Goal: Information Seeking & Learning: Learn about a topic

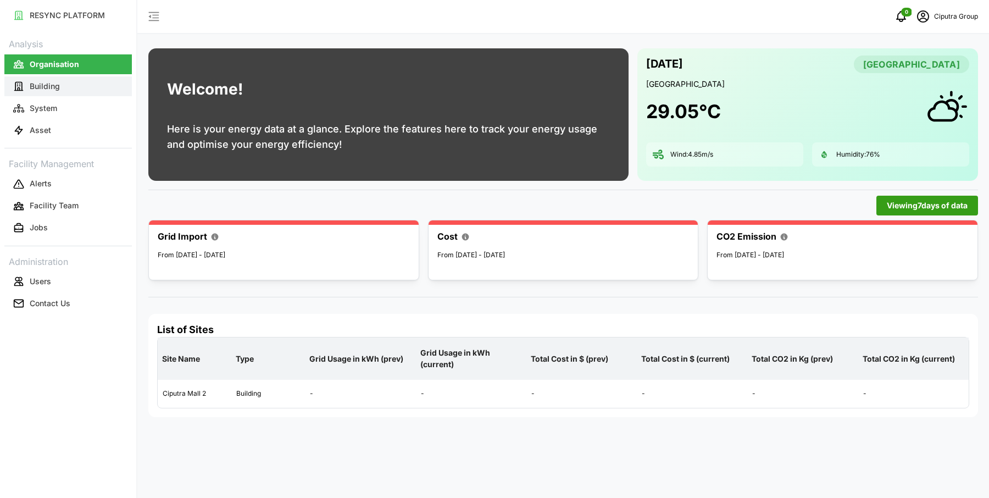
click at [70, 89] on button "Building" at bounding box center [67, 86] width 127 height 20
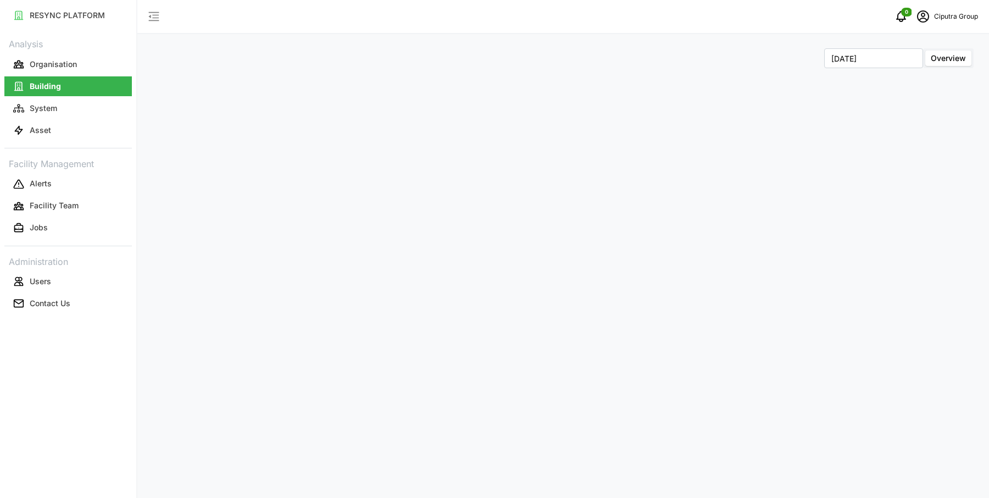
click at [299, 92] on div "September 2025 Overview" at bounding box center [562, 249] width 851 height 498
click at [40, 111] on p "System" at bounding box center [43, 108] width 27 height 11
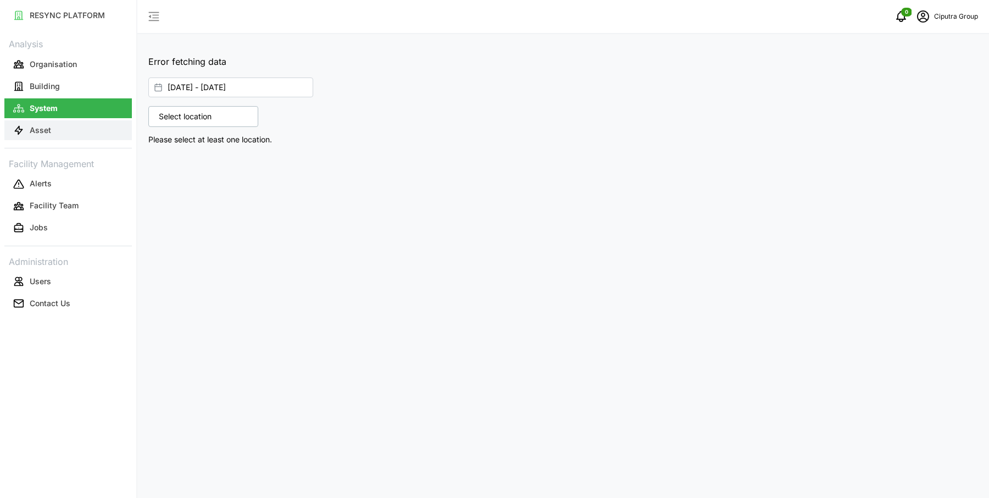
click at [47, 125] on p "Asset" at bounding box center [40, 130] width 21 height 11
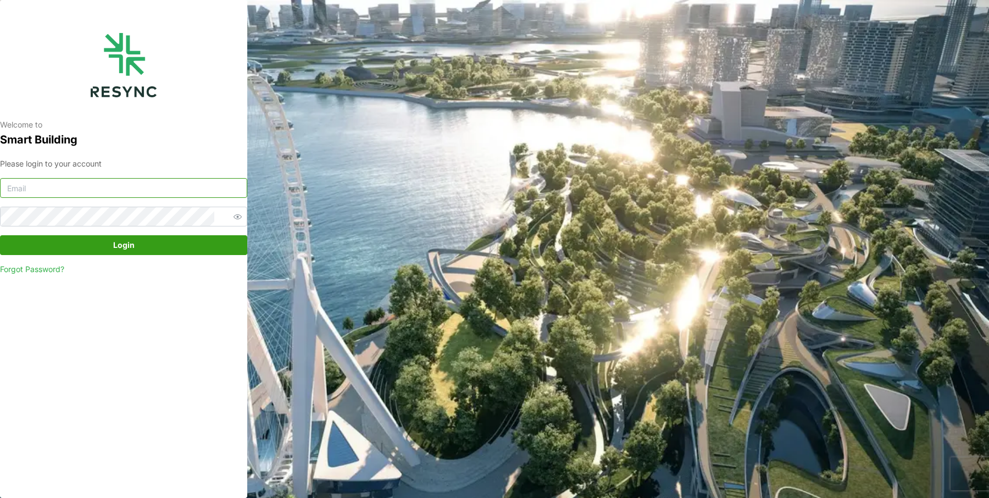
type input "ciputra_display@resynctech.com"
click at [80, 246] on span "Login" at bounding box center [123, 245] width 226 height 19
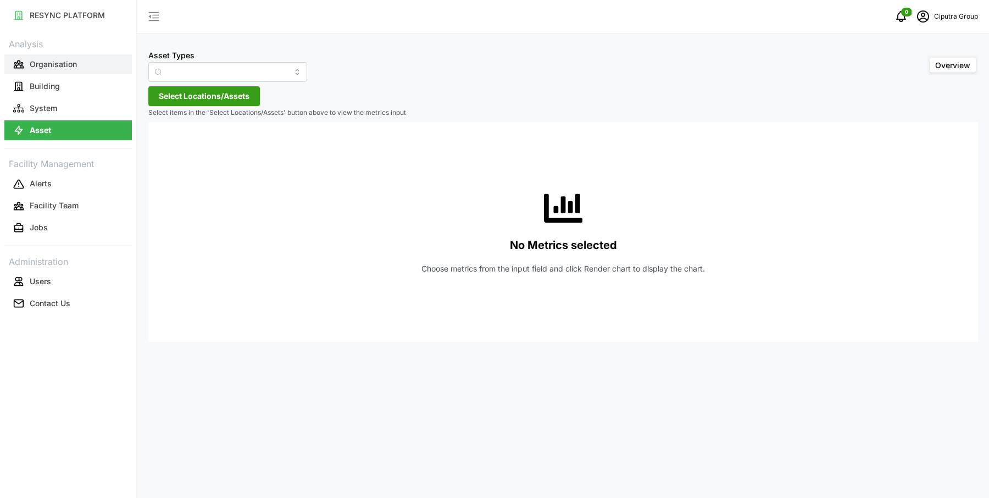
type input "Air Handling Unit"
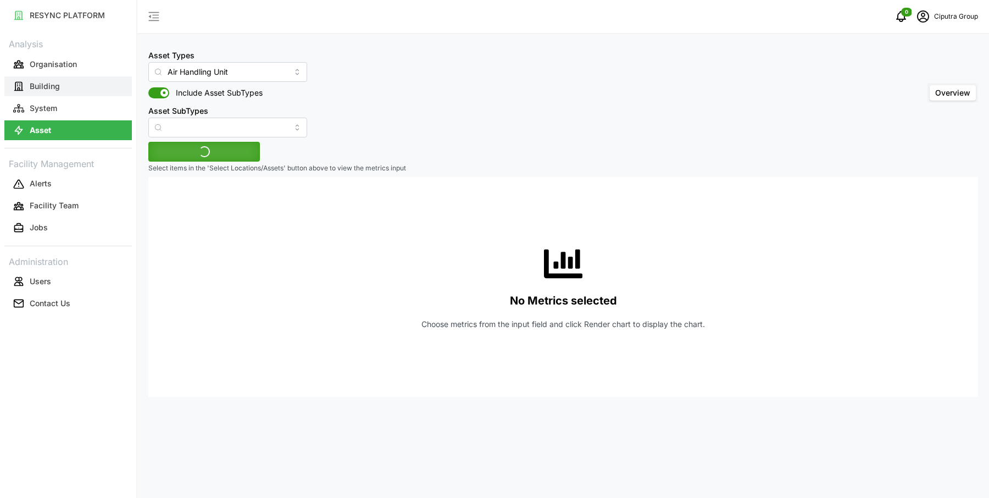
click at [82, 83] on button "Building" at bounding box center [67, 86] width 127 height 20
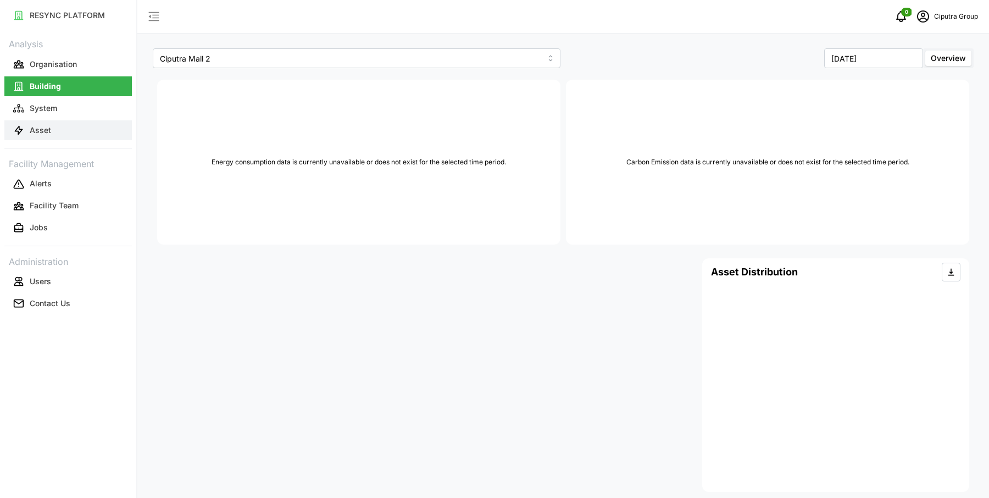
click at [57, 129] on button "Asset" at bounding box center [67, 130] width 127 height 20
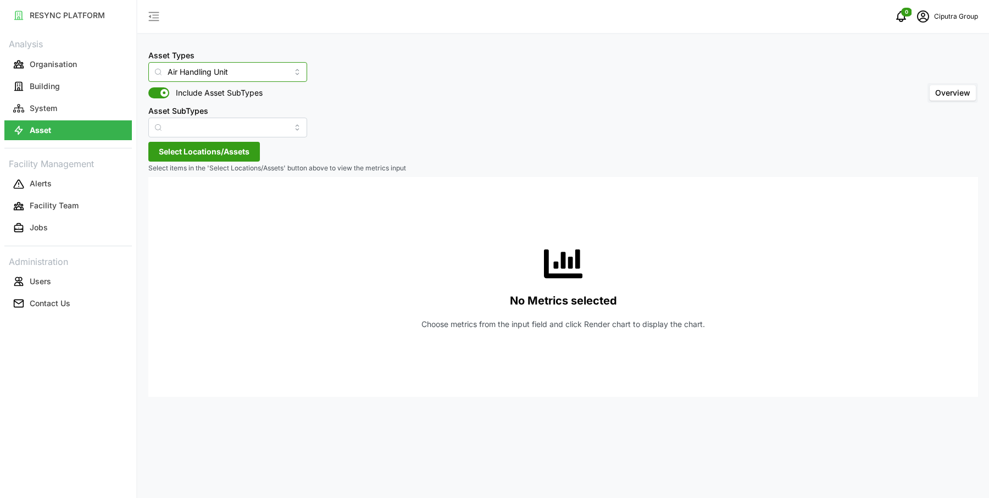
click at [260, 67] on input "Air Handling Unit" at bounding box center [227, 72] width 159 height 20
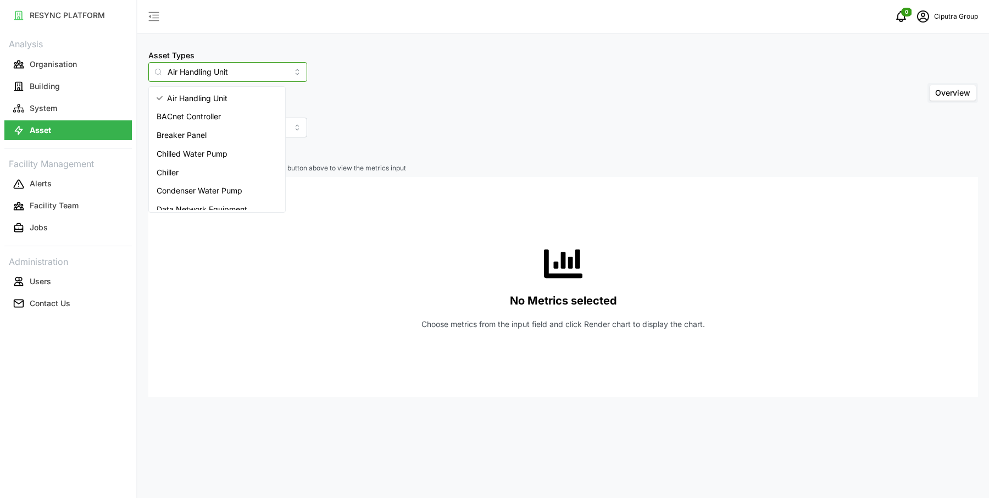
click at [227, 166] on div "Chiller" at bounding box center [217, 172] width 132 height 19
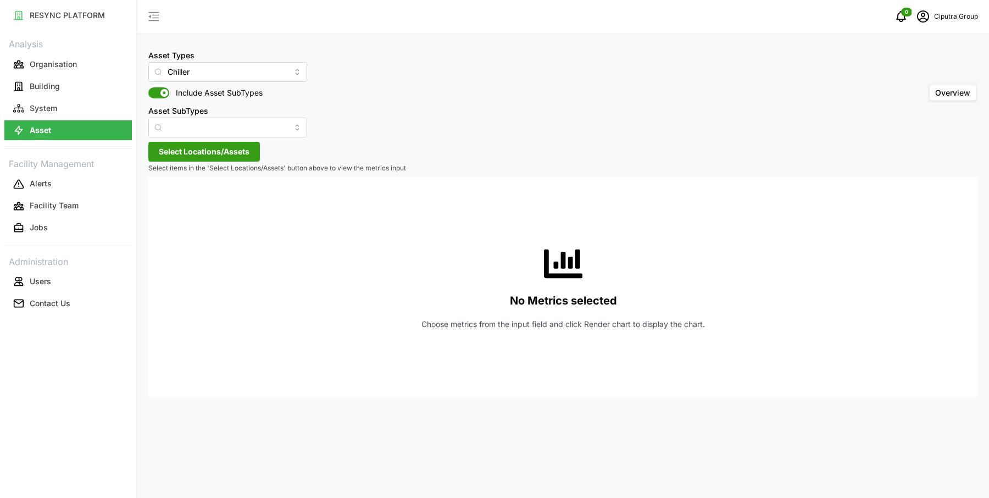
click at [247, 138] on div "Asset Types Chiller Include Asset SubTypes Asset SubTypes Overview Select Locat…" at bounding box center [562, 249] width 851 height 498
click at [243, 133] on input "Asset SubTypes" at bounding box center [227, 128] width 159 height 20
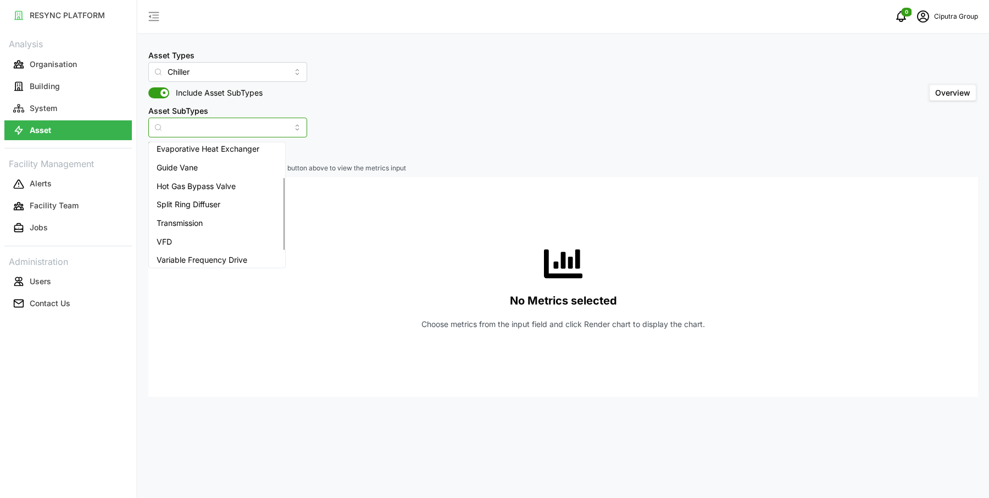
scroll to position [82, 0]
click at [435, 123] on div "Asset Types Chiller Include Asset SubTypes Asset SubTypes Overview" at bounding box center [562, 92] width 829 height 89
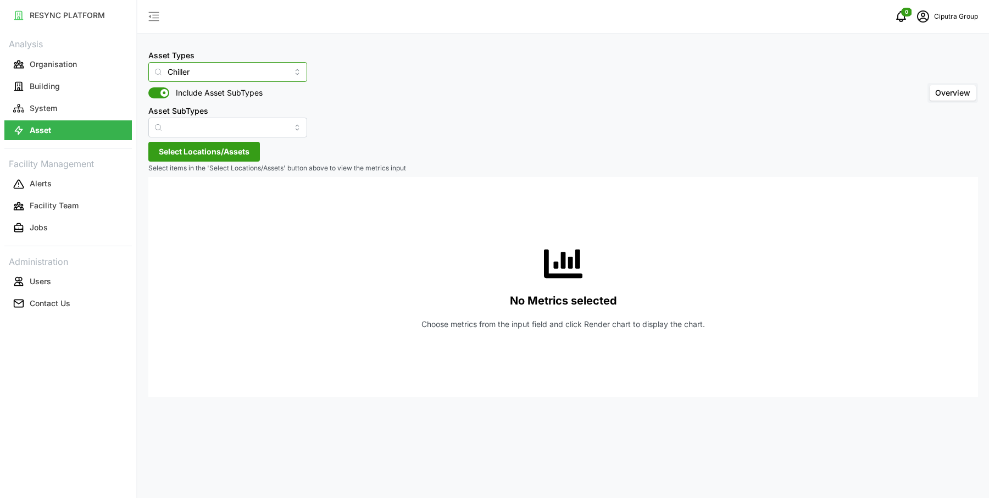
click at [261, 68] on input "Chiller" at bounding box center [227, 72] width 159 height 20
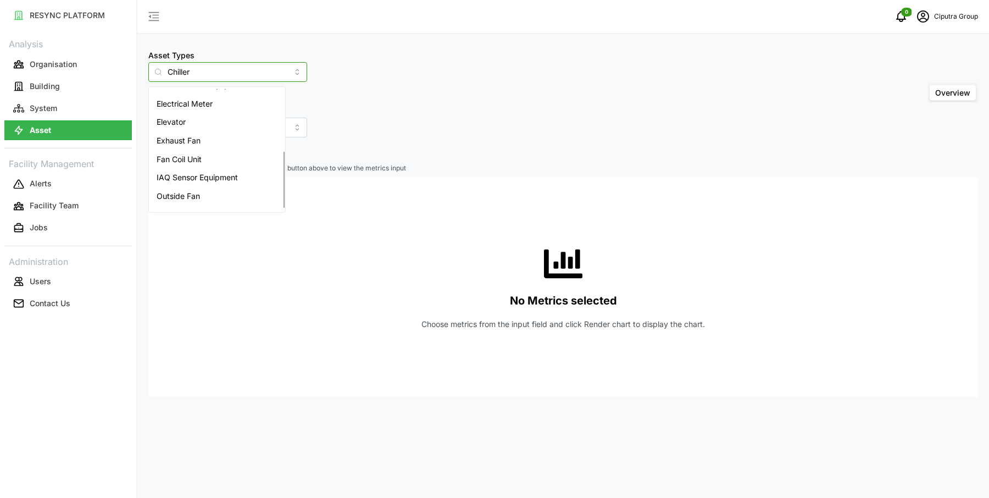
scroll to position [133, 0]
click at [219, 91] on div "Electrical Meter" at bounding box center [217, 95] width 132 height 19
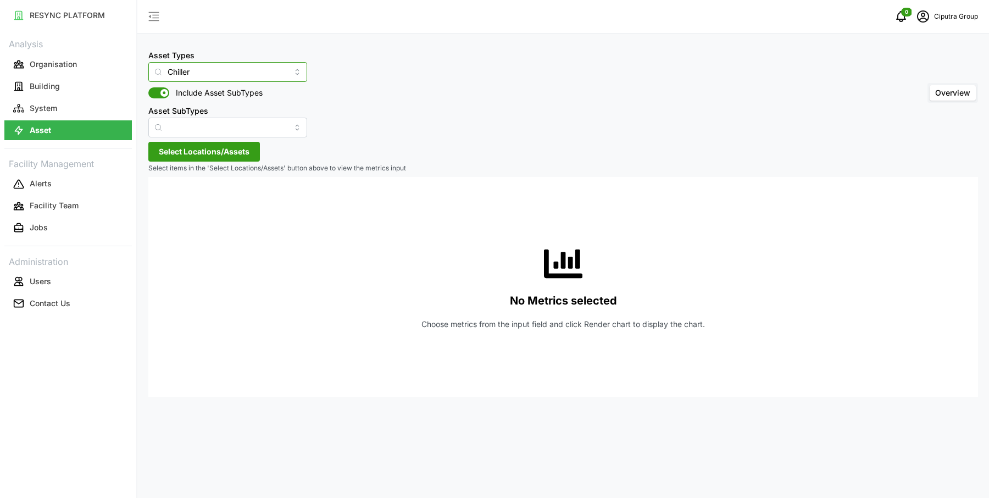
type input "Electrical Meter"
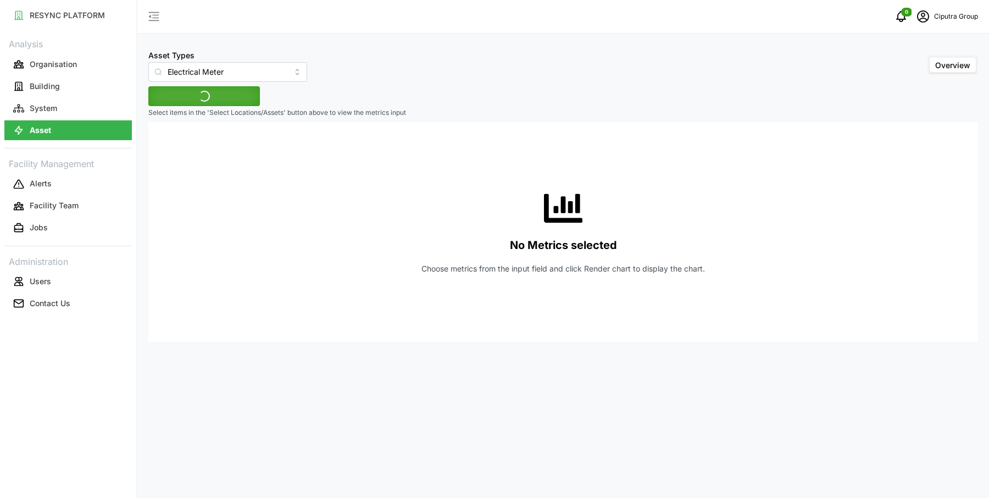
click at [459, 108] on p "Select items in the 'Select Locations/Assets' button above to view the metrics …" at bounding box center [562, 112] width 829 height 9
click at [235, 94] on span "Select Locations/Assets" at bounding box center [204, 96] width 91 height 19
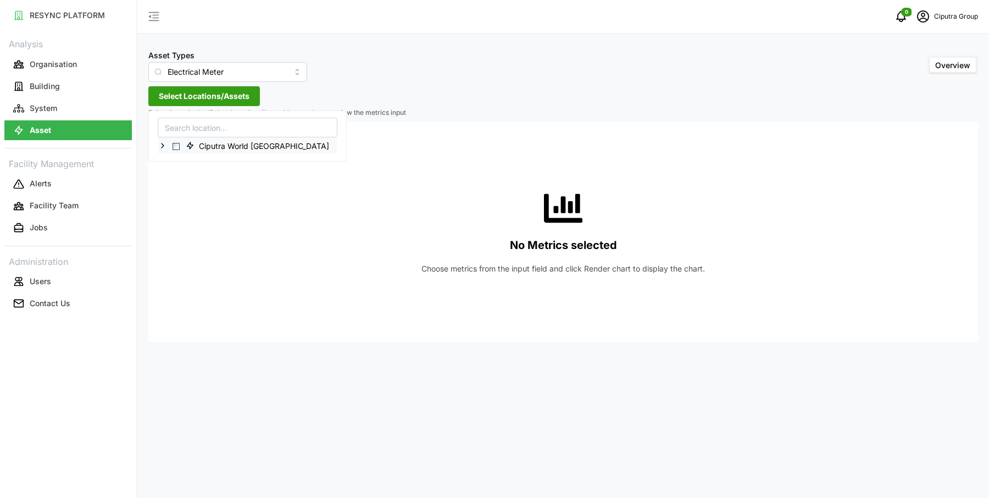
click at [162, 144] on icon at bounding box center [162, 145] width 9 height 9
click at [170, 164] on icon at bounding box center [171, 161] width 9 height 9
click at [193, 177] on span "Select Ciputra Mall 2 Building ACMV Meter" at bounding box center [193, 177] width 7 height 7
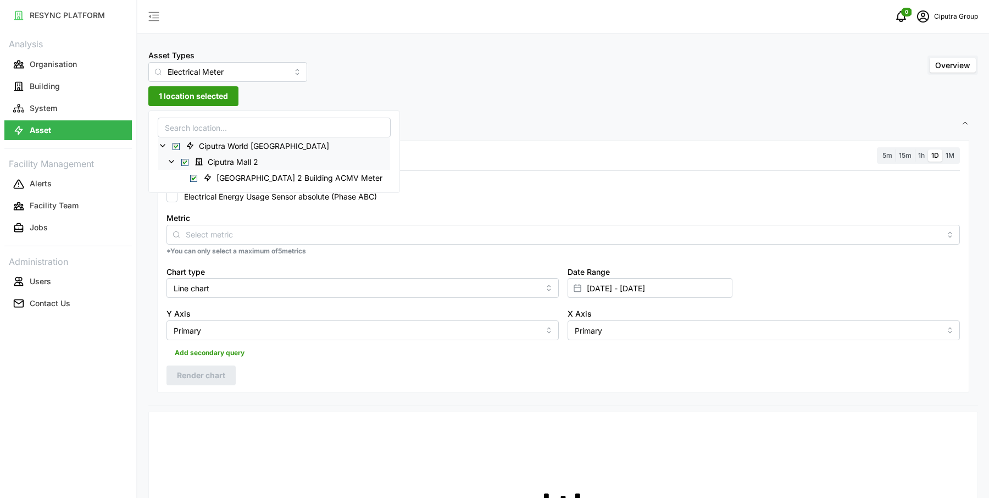
click at [465, 138] on div "Resolution 5m 15m 1h 1D 1M Recommended Metrics Electrical Energy Usage Sensor a…" at bounding box center [562, 271] width 829 height 269
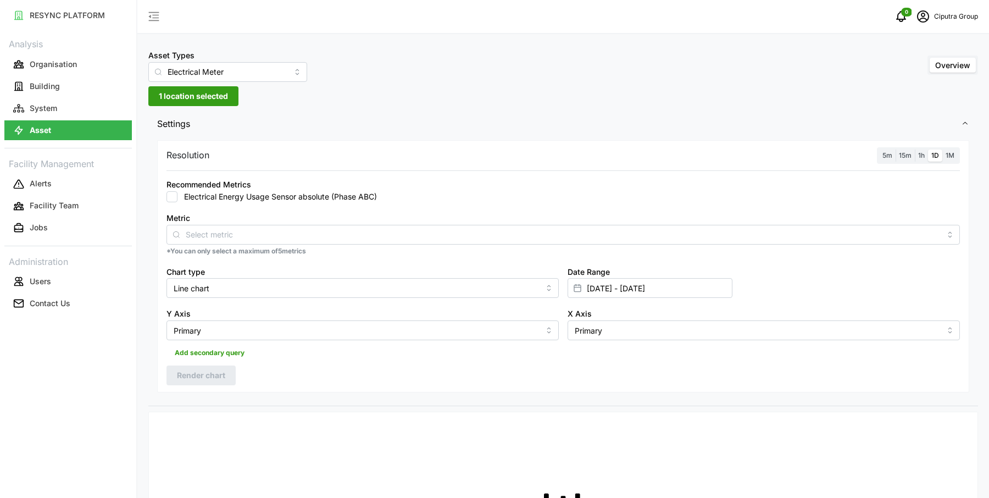
click at [325, 201] on label "Electrical Energy Usage Sensor absolute (Phase ABC)" at bounding box center [276, 196] width 199 height 11
click at [177, 201] on input "Electrical Energy Usage Sensor absolute (Phase ABC)" at bounding box center [171, 196] width 11 height 11
checkbox input "true"
click at [209, 374] on span "Render chart" at bounding box center [201, 375] width 48 height 19
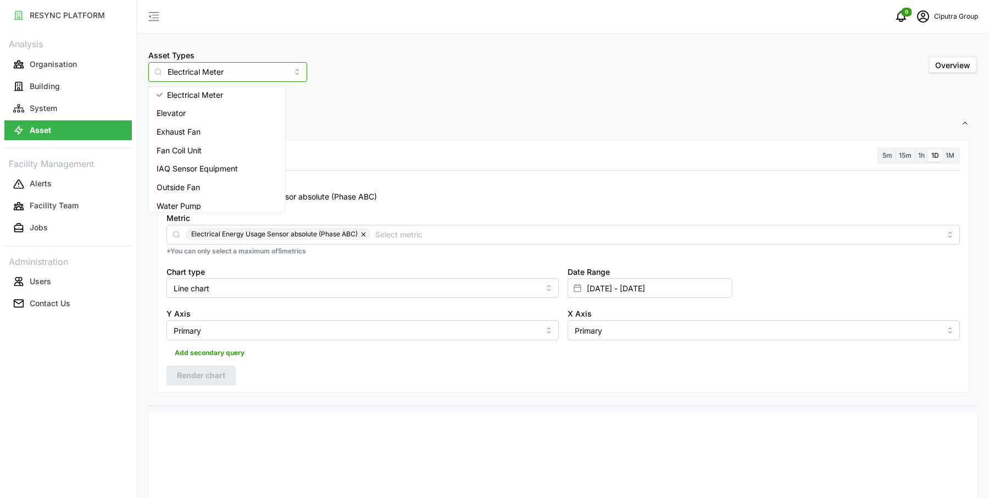
click at [199, 72] on input "Electrical Meter" at bounding box center [227, 72] width 159 height 20
click at [198, 145] on div "Chiller" at bounding box center [217, 149] width 132 height 19
type input "Chiller"
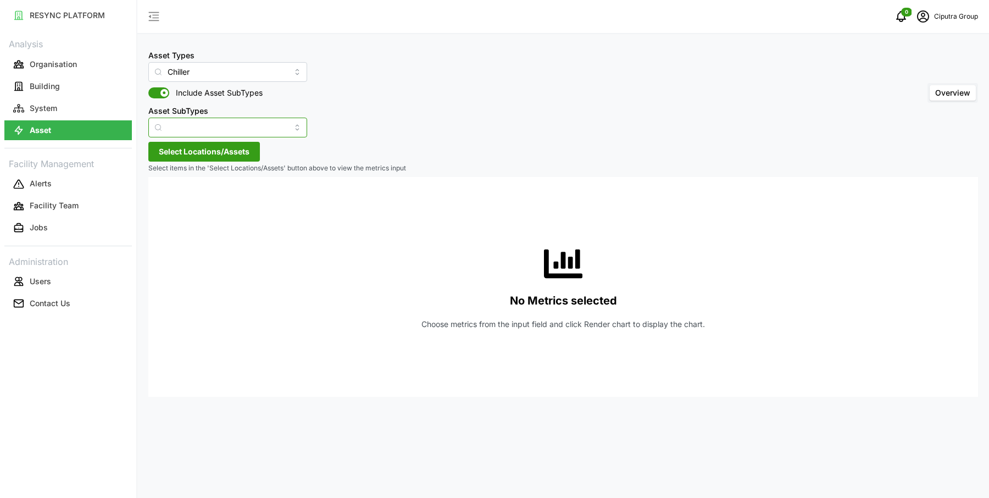
click at [203, 121] on input "Asset SubTypes" at bounding box center [227, 128] width 159 height 20
click at [445, 94] on div "Asset Types Chiller Include Asset SubTypes Asset SubTypes Overview" at bounding box center [562, 92] width 829 height 89
click at [225, 147] on span "Select Locations/Assets" at bounding box center [204, 151] width 91 height 19
click at [173, 204] on span "Select Ciputra World Surabaya" at bounding box center [175, 201] width 7 height 7
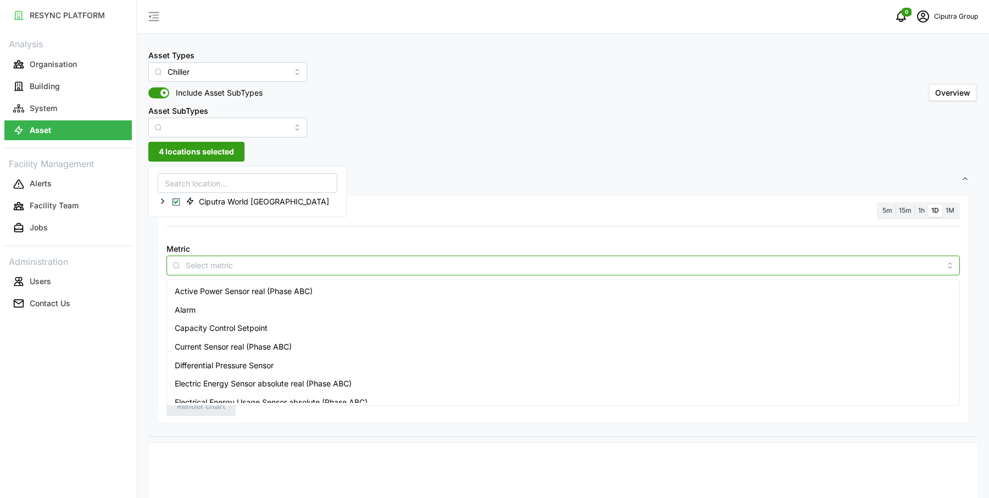
click at [210, 260] on input "Metric" at bounding box center [563, 265] width 755 height 12
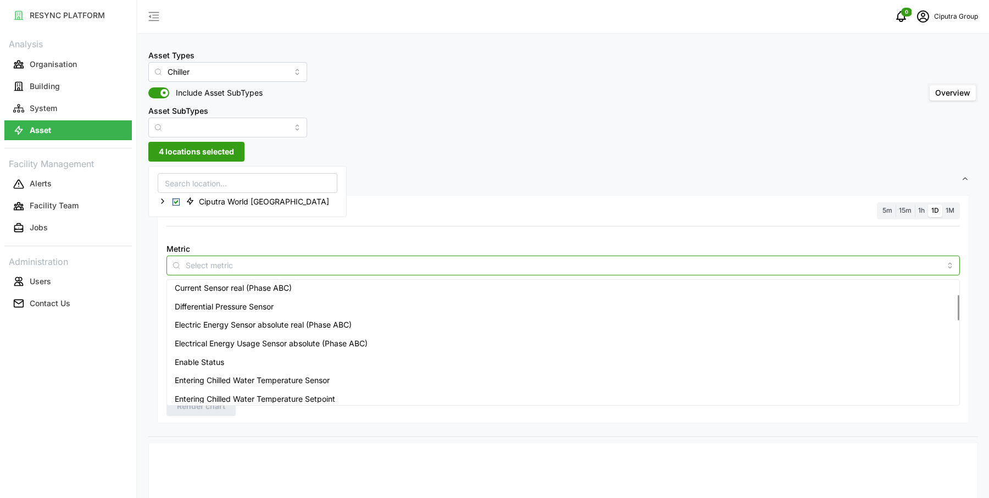
scroll to position [60, 0]
click at [216, 328] on span "Electric Energy Sensor absolute real (Phase ABC)" at bounding box center [263, 323] width 177 height 12
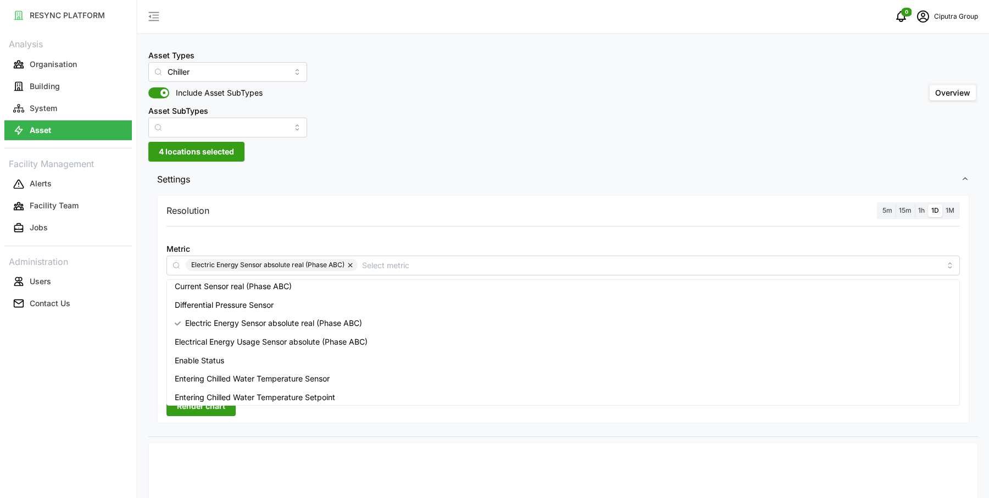
click at [448, 231] on div at bounding box center [563, 233] width 802 height 9
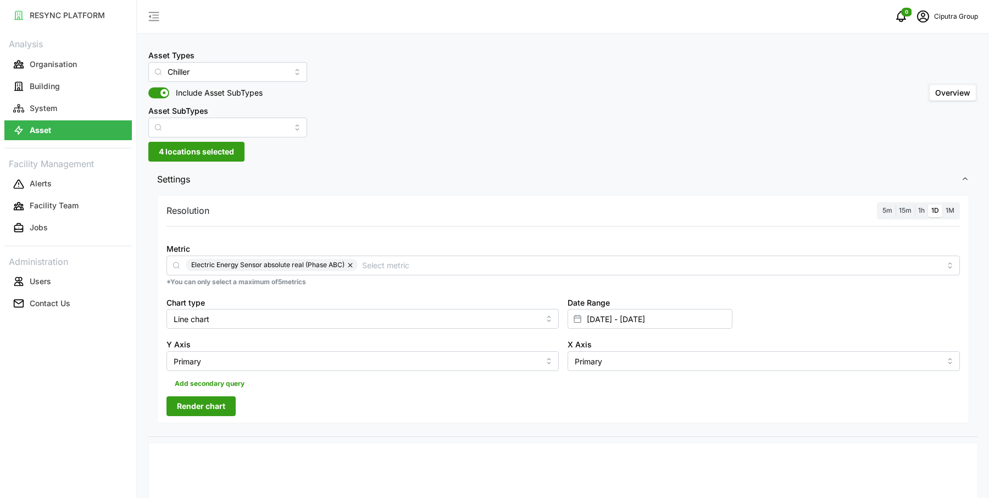
click at [917, 209] on label "1h" at bounding box center [921, 210] width 13 height 13
click at [915, 204] on input "1h" at bounding box center [915, 204] width 0 height 0
click at [621, 321] on input "[DATE] - [DATE]" at bounding box center [649, 319] width 165 height 20
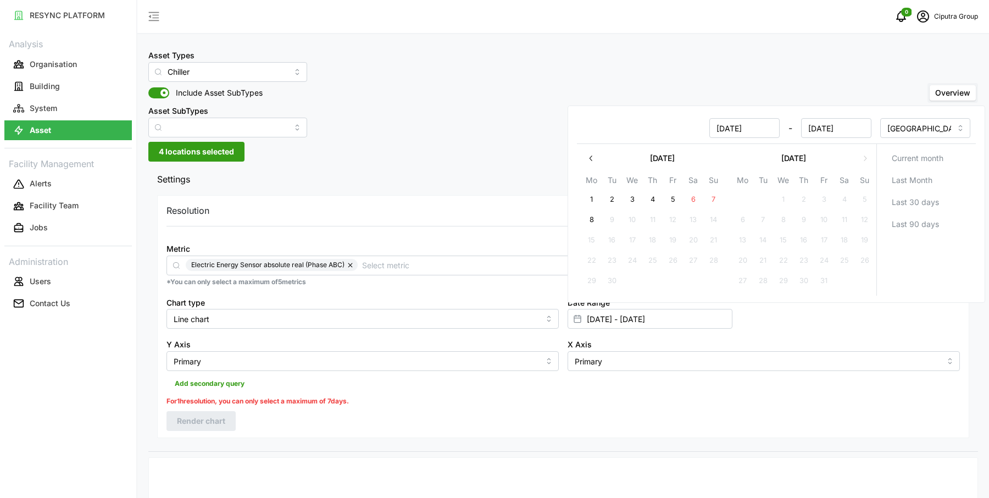
click at [671, 201] on button "5" at bounding box center [673, 200] width 20 height 20
type input "[DATE] - [DATE]"
type input "[DATE]"
click at [592, 216] on button "8" at bounding box center [592, 220] width 20 height 20
click at [503, 188] on span "Settings" at bounding box center [559, 179] width 804 height 27
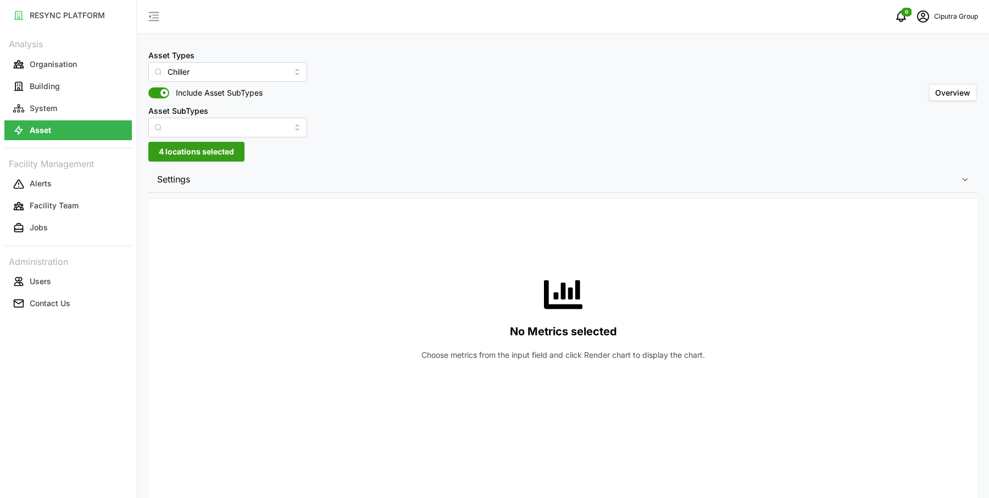
click at [399, 174] on span "Settings" at bounding box center [559, 179] width 804 height 27
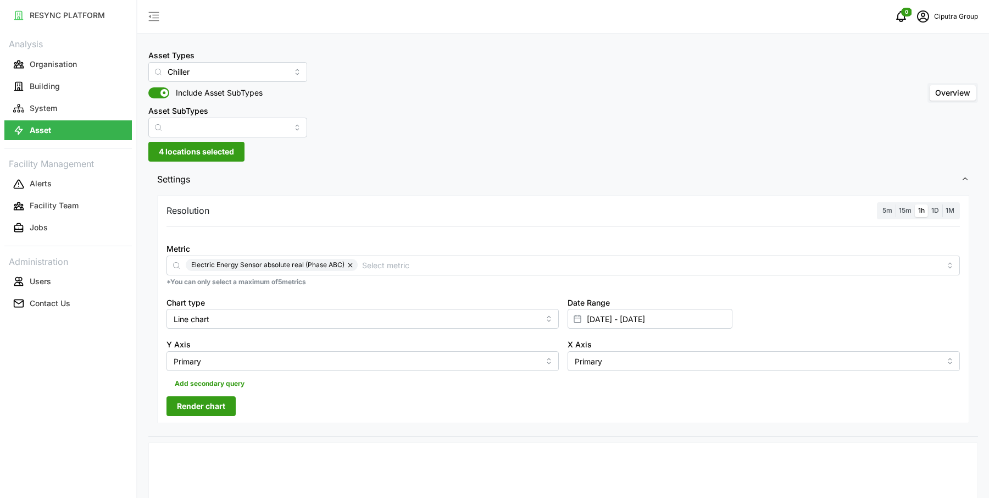
click at [220, 399] on span "Render chart" at bounding box center [201, 406] width 48 height 19
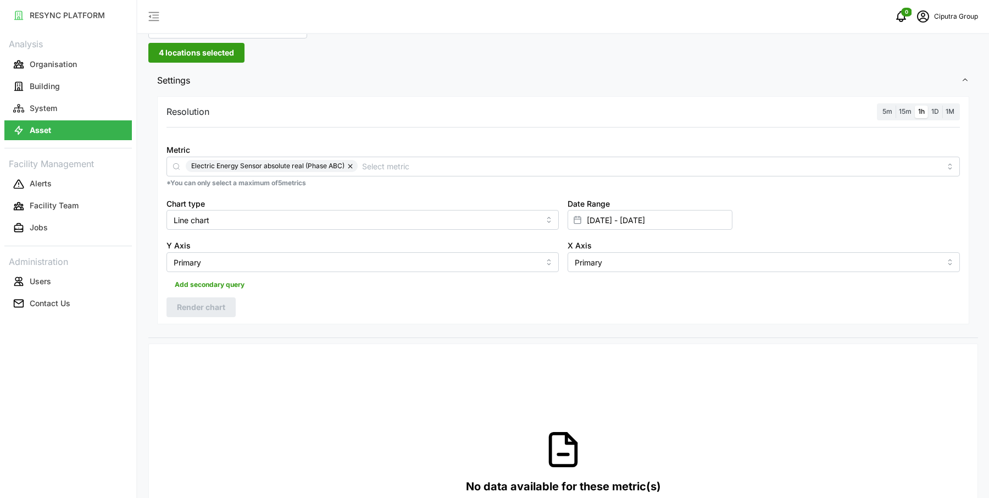
scroll to position [6, 0]
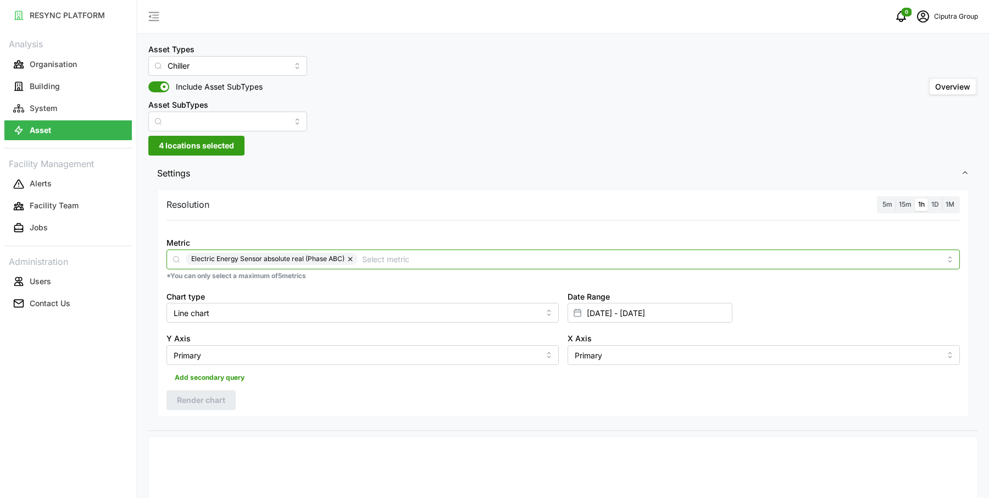
click at [512, 253] on input "Metric" at bounding box center [651, 259] width 578 height 12
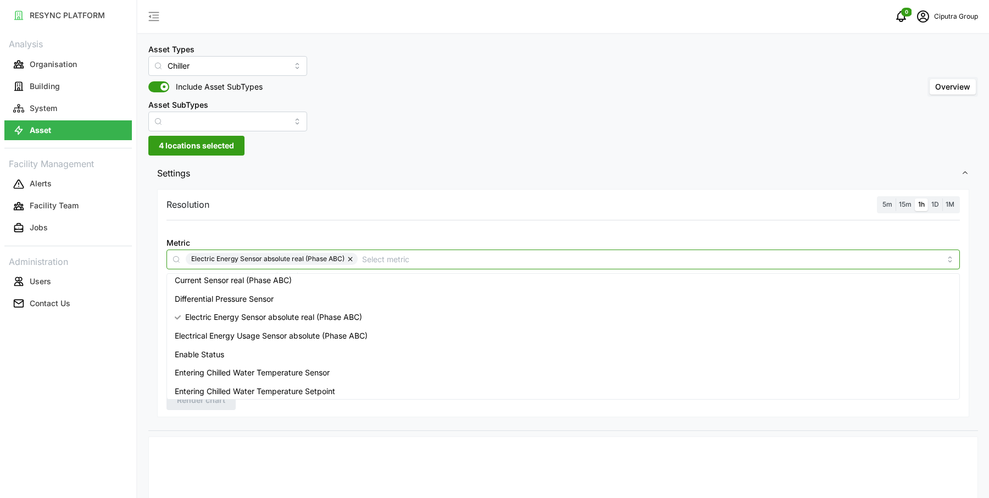
click at [348, 259] on button "button" at bounding box center [350, 259] width 13 height 12
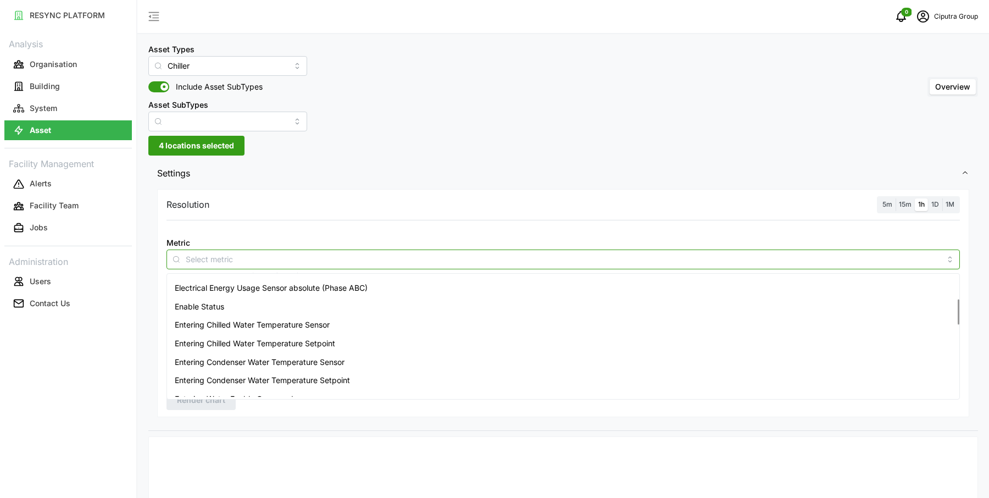
scroll to position [110, 0]
click at [286, 287] on span "Electrical Energy Usage Sensor absolute (Phase ABC)" at bounding box center [271, 286] width 193 height 12
click at [387, 184] on span "Settings" at bounding box center [559, 173] width 804 height 27
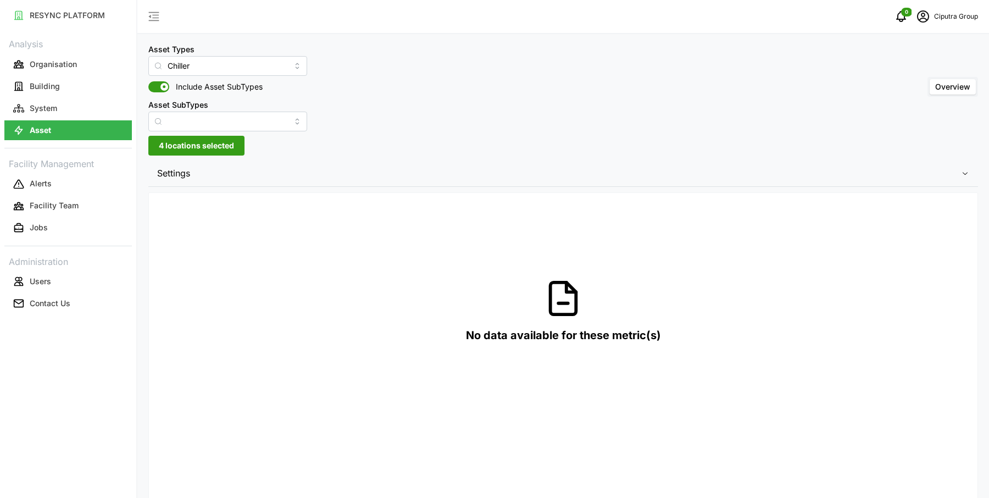
click at [335, 170] on span "Settings" at bounding box center [559, 173] width 804 height 27
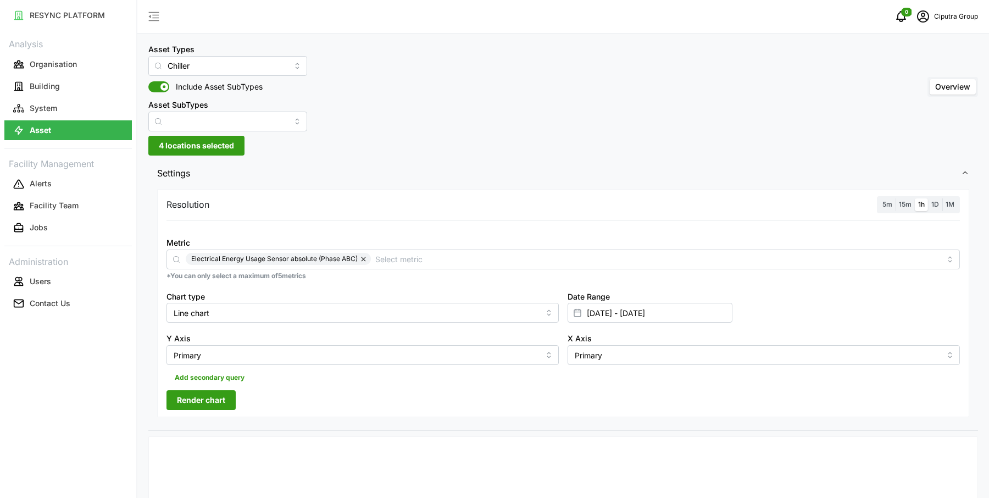
click at [208, 400] on span "Render chart" at bounding box center [201, 400] width 48 height 19
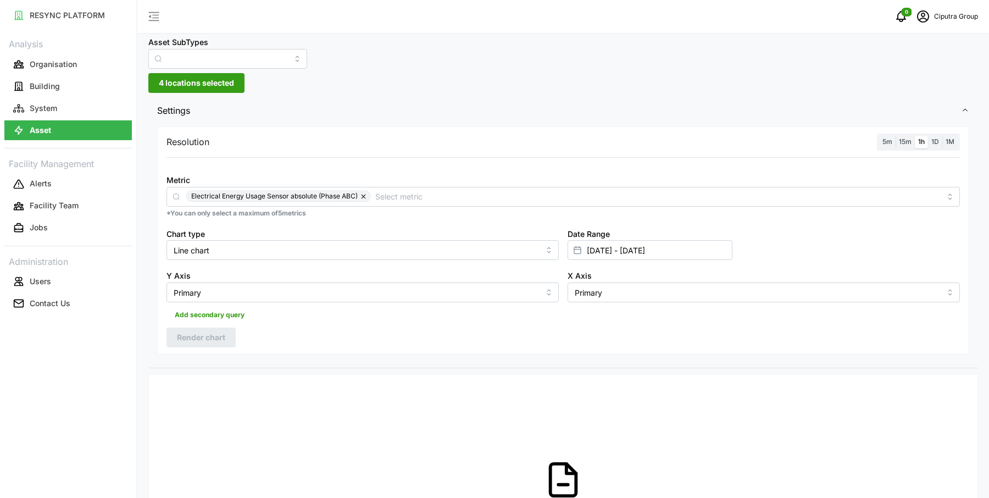
scroll to position [0, 0]
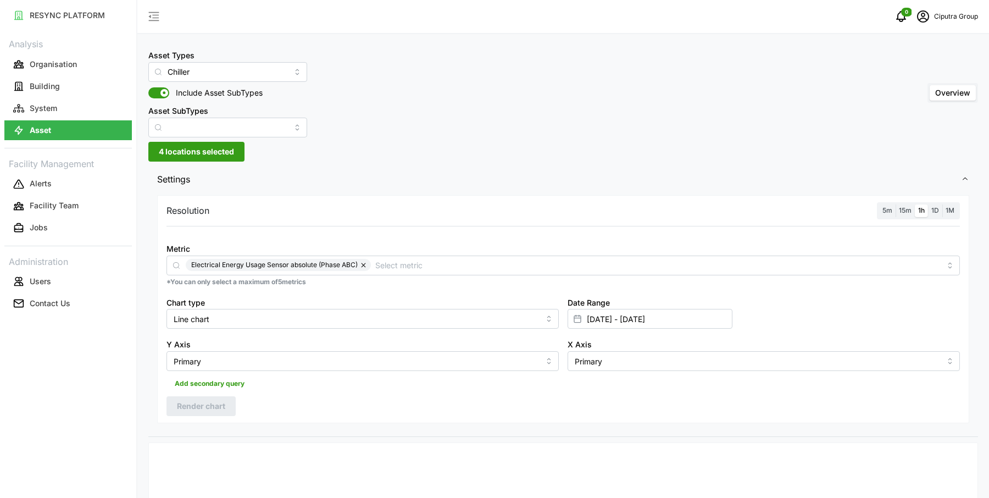
click at [369, 263] on button "button" at bounding box center [364, 265] width 13 height 12
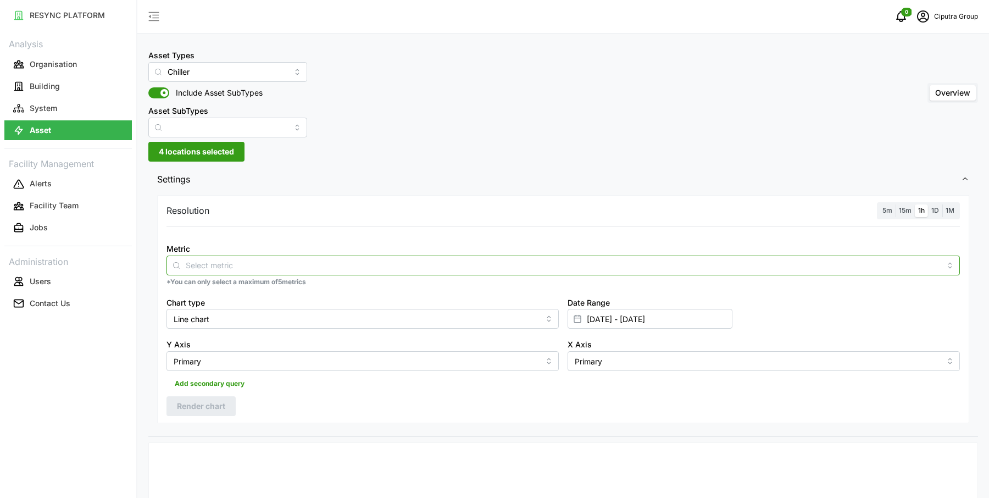
click at [366, 263] on input "Metric" at bounding box center [563, 265] width 755 height 12
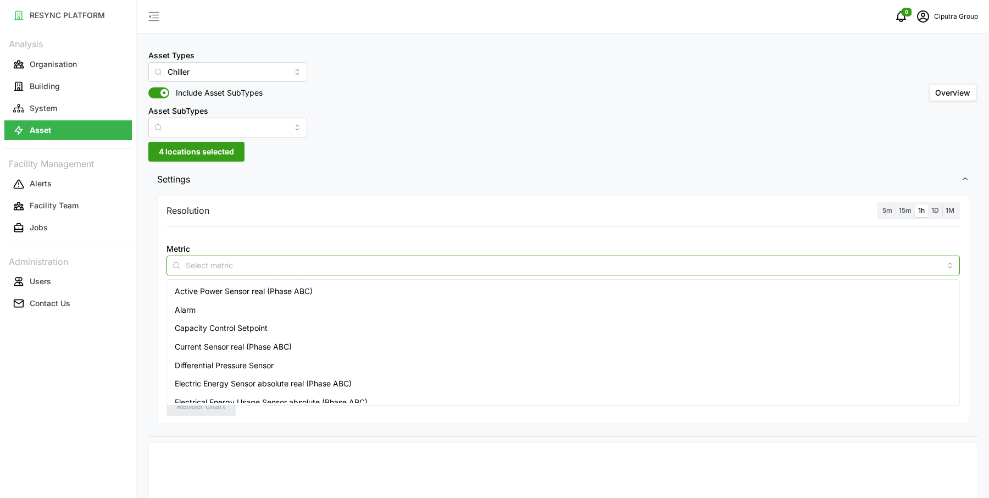
scroll to position [453, 0]
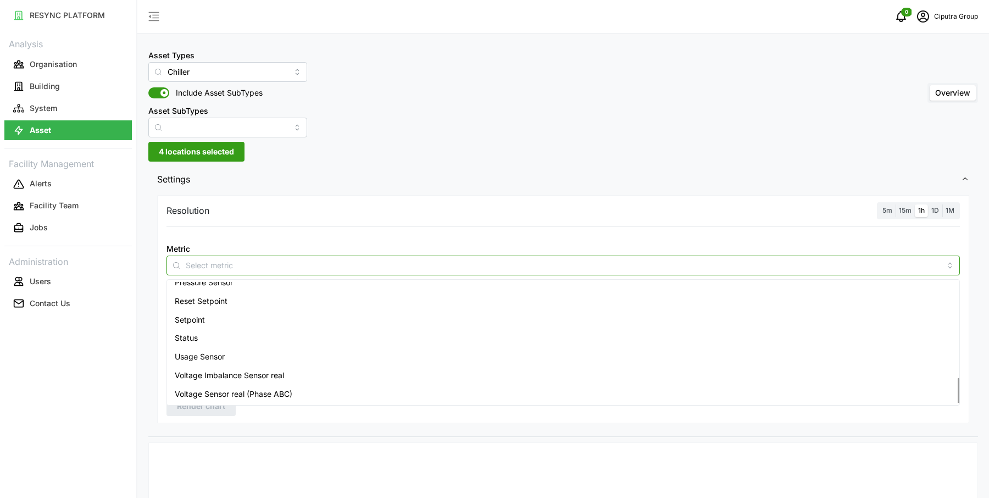
click at [287, 352] on div "Usage Sensor" at bounding box center [563, 356] width 788 height 19
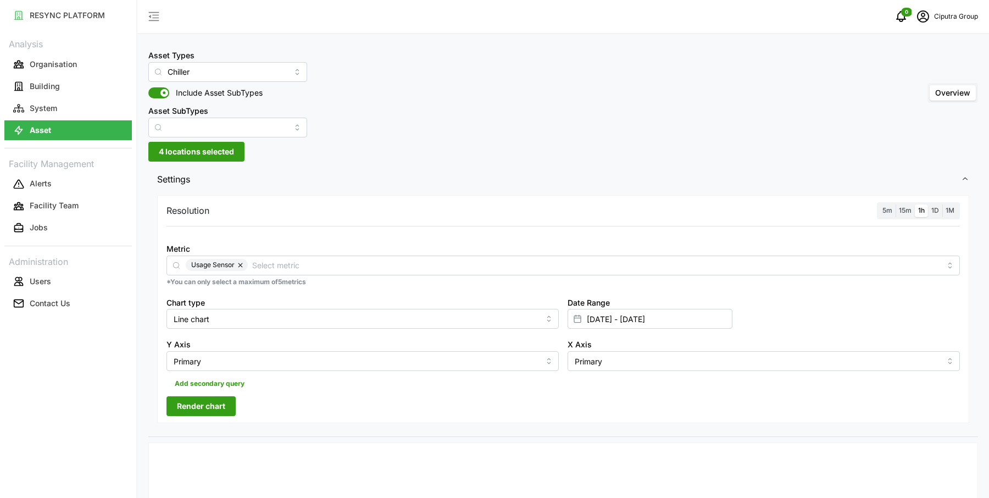
click at [228, 399] on button "Render chart" at bounding box center [200, 406] width 69 height 20
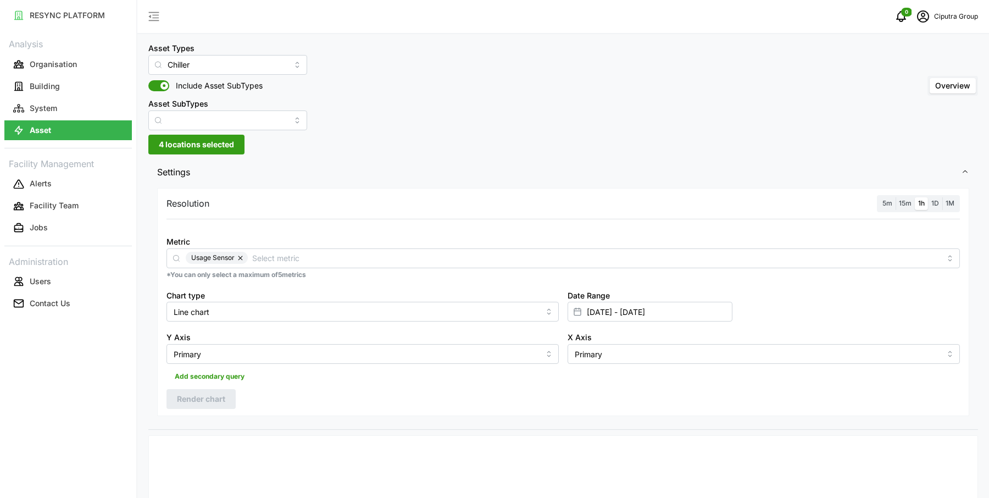
scroll to position [0, 0]
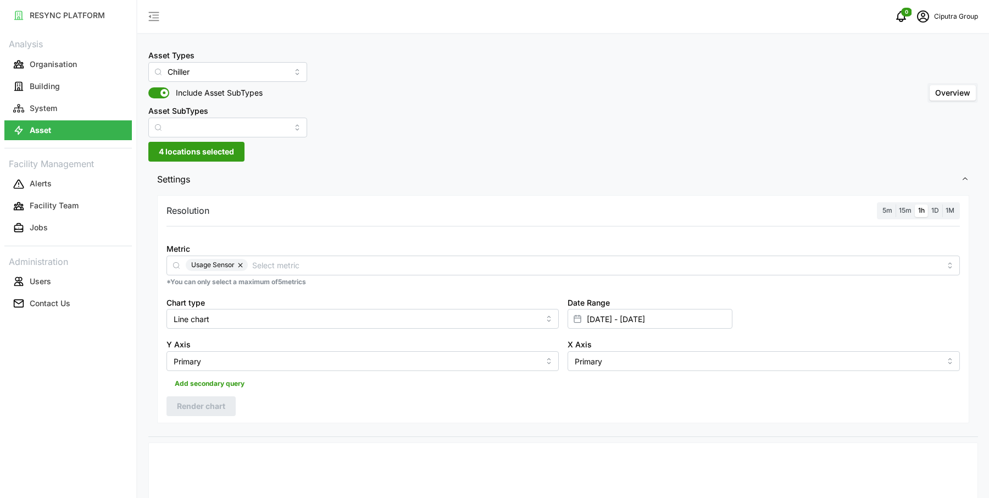
click at [246, 266] on button "button" at bounding box center [241, 265] width 13 height 12
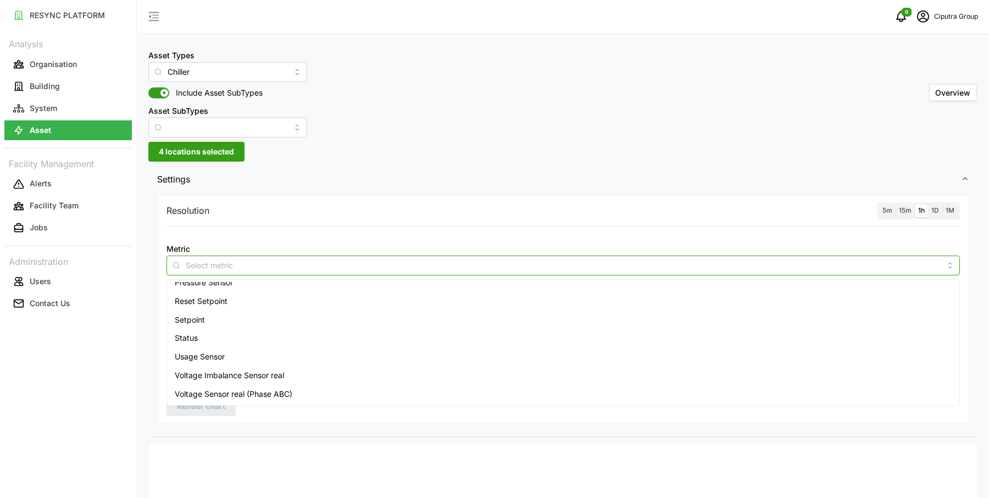
click at [231, 264] on input "Metric" at bounding box center [563, 265] width 755 height 12
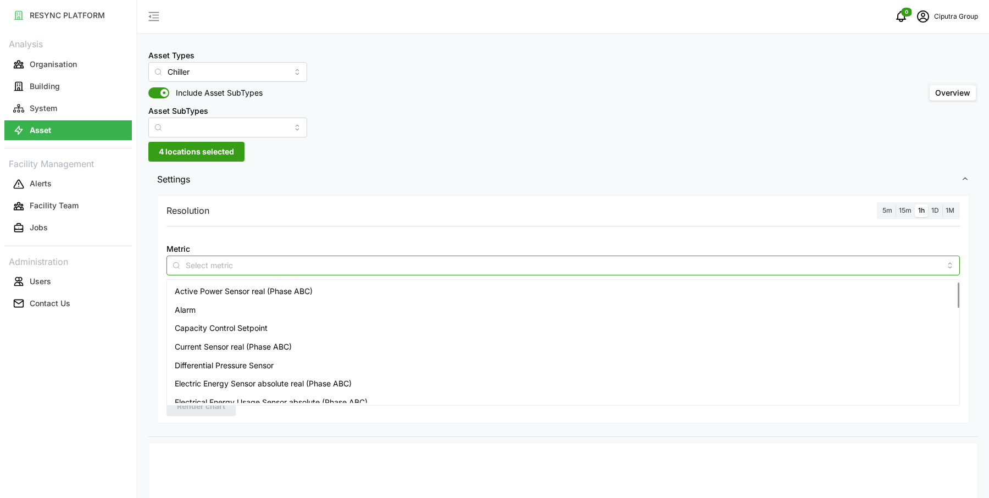
click at [215, 288] on span "Active Power Sensor real (Phase ABC)" at bounding box center [244, 291] width 138 height 12
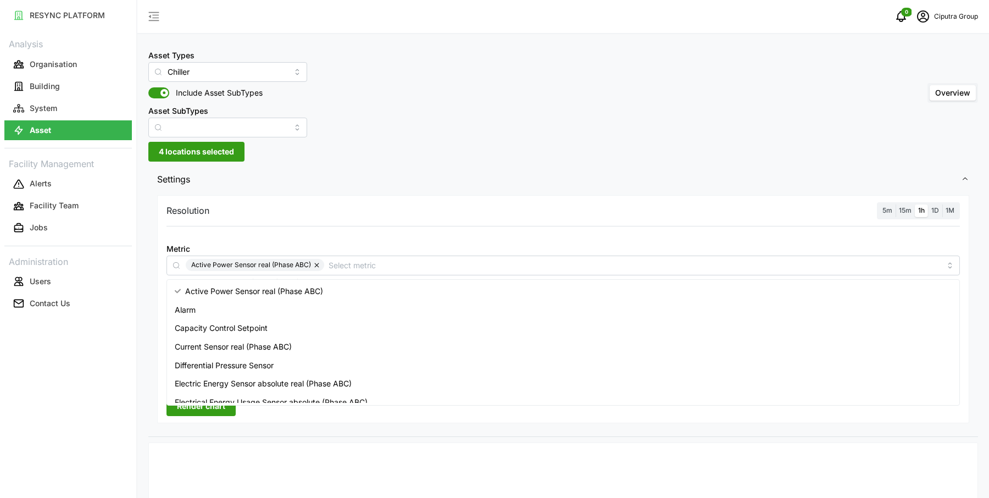
click at [302, 224] on div "Resolution 5m 15m 1h 1D 1M Metric Active Power Sensor real (Phase ABC) *You can…" at bounding box center [563, 309] width 812 height 228
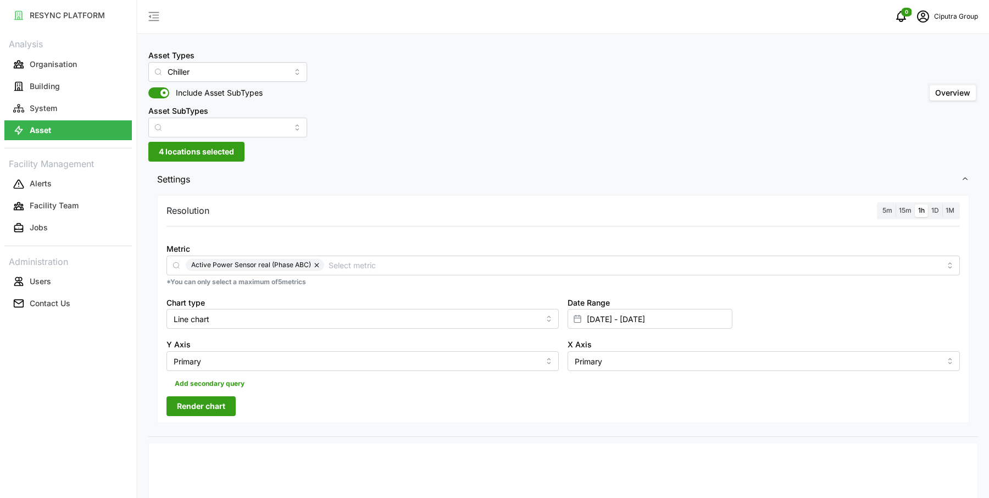
click at [219, 407] on span "Render chart" at bounding box center [201, 406] width 48 height 19
click at [603, 323] on input "[DATE] - [DATE]" at bounding box center [649, 319] width 165 height 20
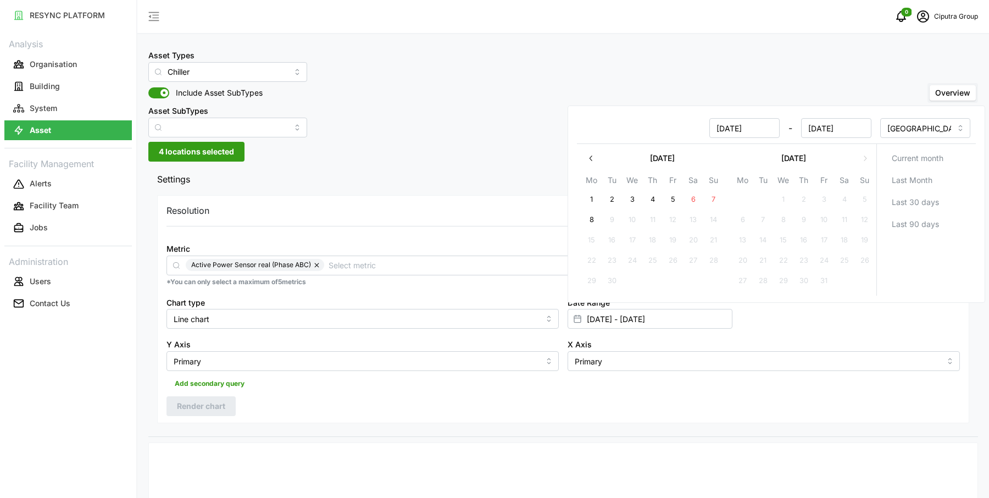
click at [590, 163] on button "button" at bounding box center [591, 158] width 20 height 20
click at [589, 273] on button "28" at bounding box center [592, 281] width 20 height 20
type input "[DATE] - [DATE]"
type input "[DATE]"
click at [464, 201] on div "Resolution 5m 15m 1h 1D 1M Metric Active Power Sensor real (Phase ABC) *You can…" at bounding box center [563, 309] width 812 height 228
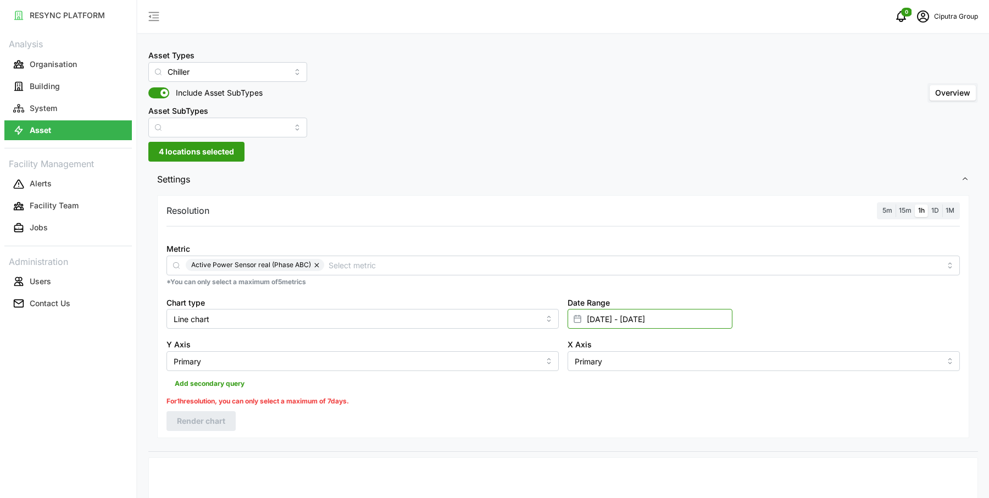
click at [604, 320] on input "[DATE] - [DATE]" at bounding box center [649, 319] width 165 height 20
click at [588, 155] on icon "button" at bounding box center [591, 158] width 9 height 9
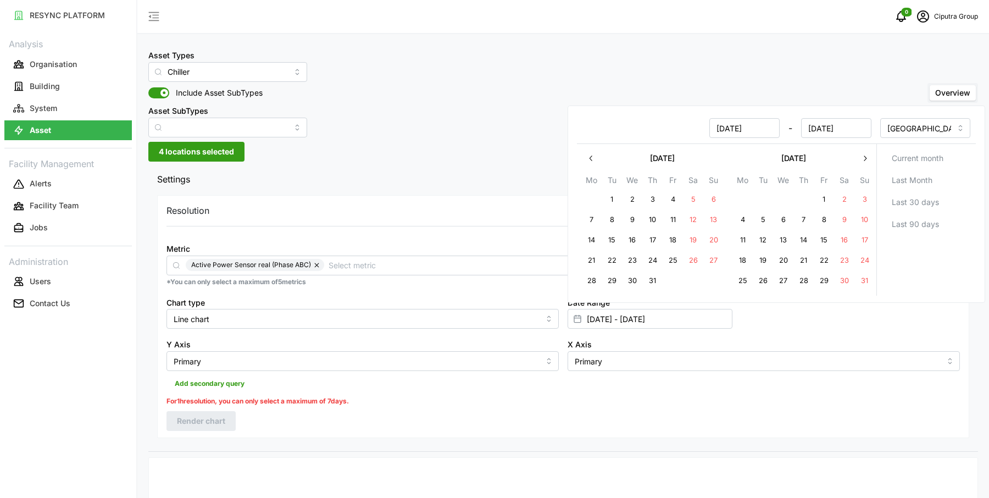
click at [745, 237] on button "11" at bounding box center [743, 241] width 20 height 20
type input "[DATE] - [DATE]"
type input "[DATE]"
click at [792, 236] on button "13" at bounding box center [783, 241] width 20 height 20
type input "[DATE] - [DATE]"
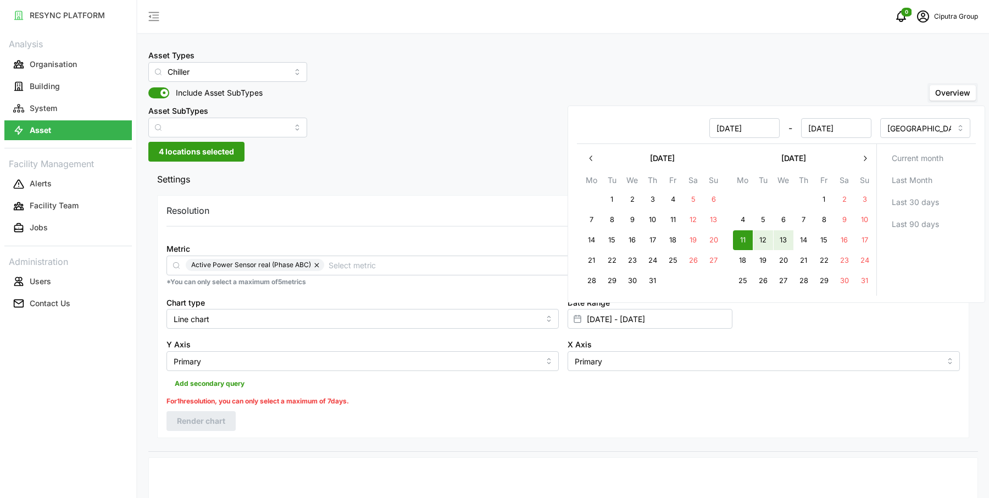
type input "[DATE]"
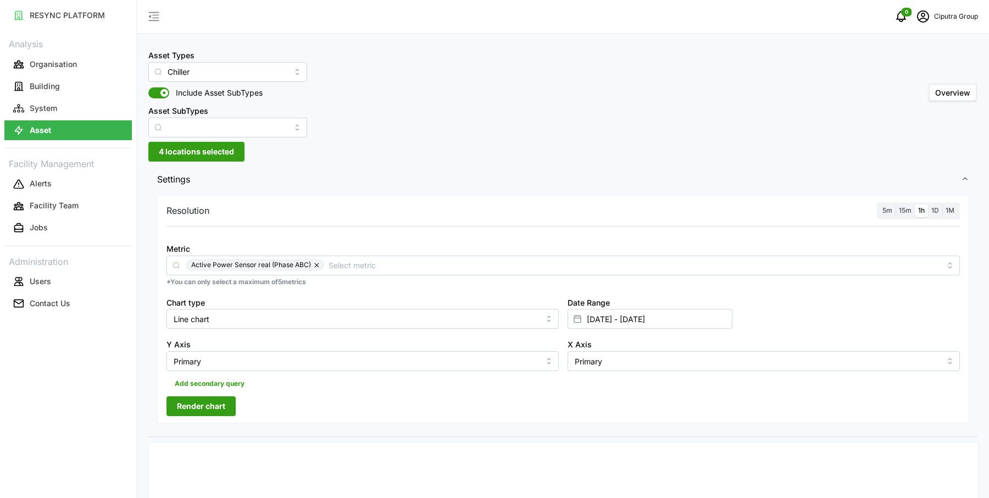
click at [207, 416] on div "Resolution 5m 15m 1h 1D 1M Metric Active Power Sensor real (Phase ABC) *You can…" at bounding box center [563, 309] width 812 height 228
click at [205, 409] on span "Render chart" at bounding box center [201, 406] width 48 height 19
click at [211, 76] on input "Chiller" at bounding box center [227, 72] width 159 height 20
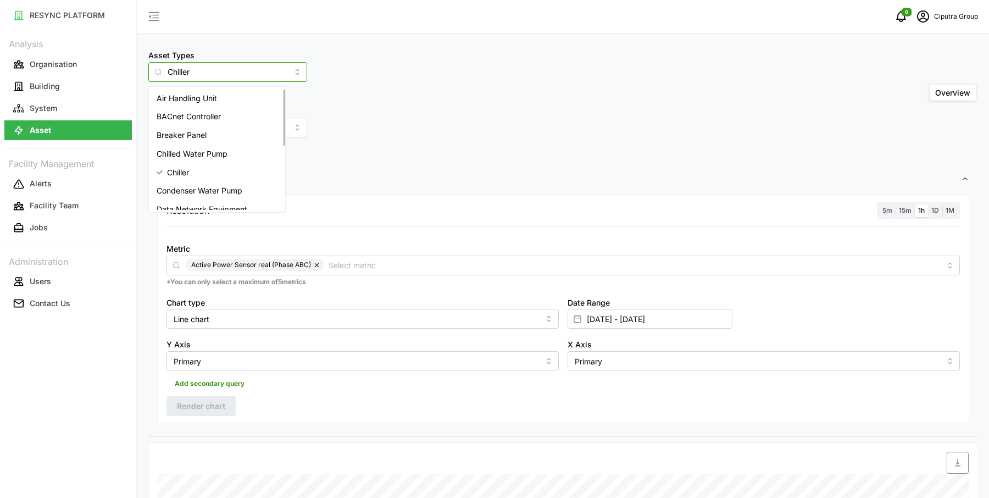
click at [193, 96] on span "Air Handling Unit" at bounding box center [187, 98] width 60 height 12
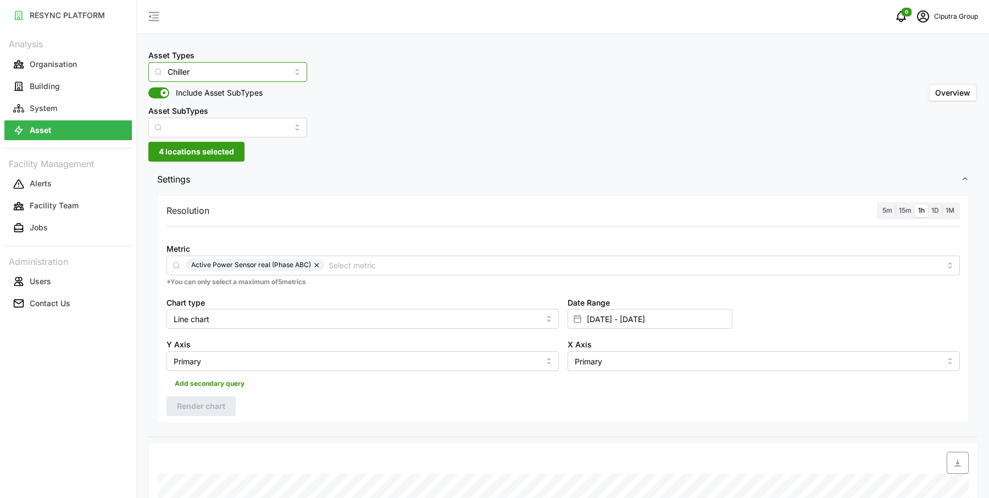
type input "Air Handling Unit"
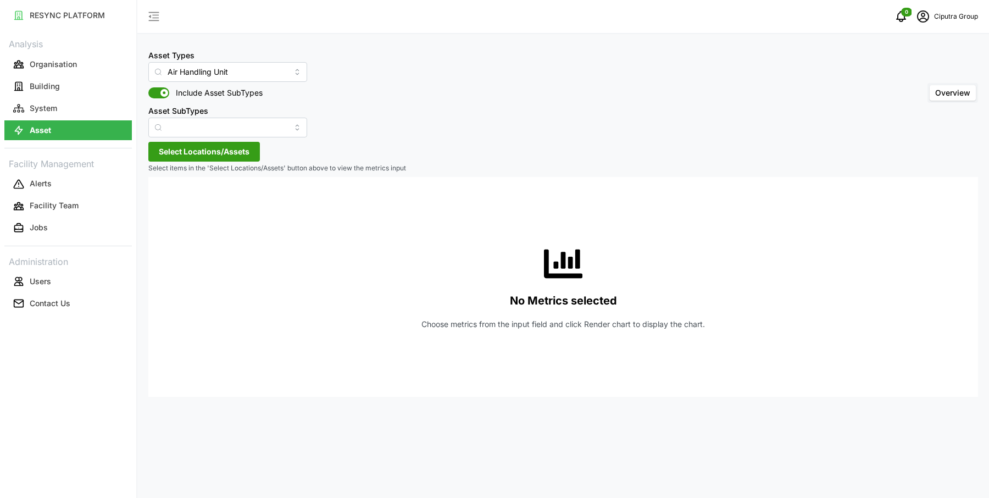
click at [233, 159] on span "Select Locations/Assets" at bounding box center [204, 151] width 91 height 19
click at [158, 200] on icon at bounding box center [162, 201] width 9 height 9
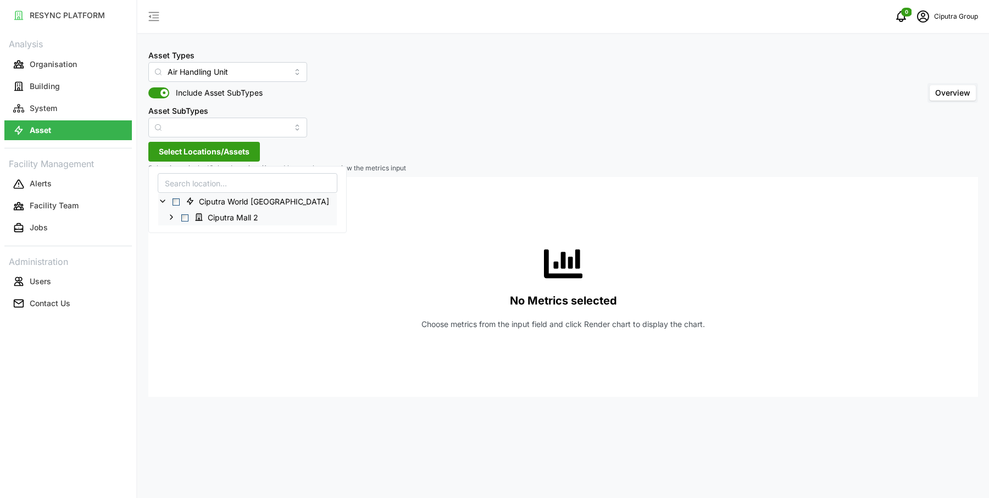
click at [170, 216] on icon at bounding box center [171, 217] width 9 height 9
click at [191, 231] on span "Select Level 1" at bounding box center [193, 233] width 7 height 7
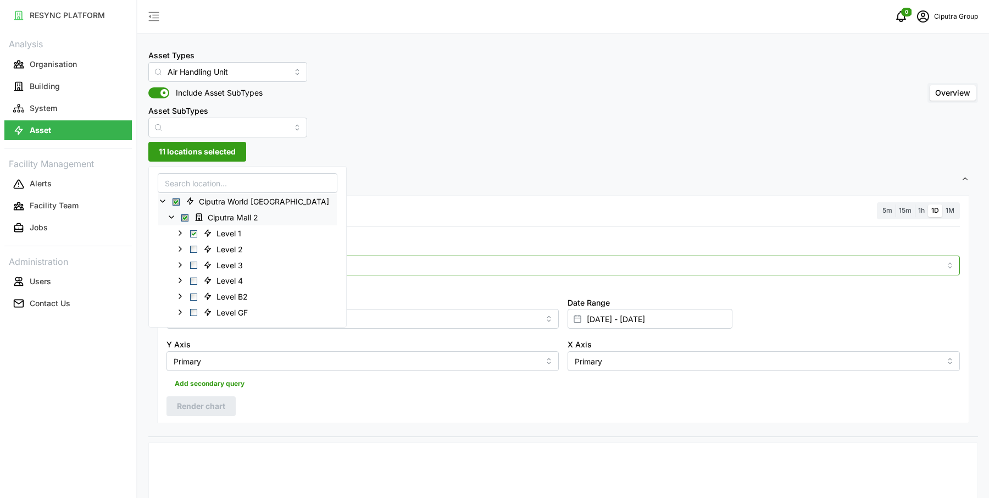
click at [520, 272] on div at bounding box center [562, 265] width 793 height 20
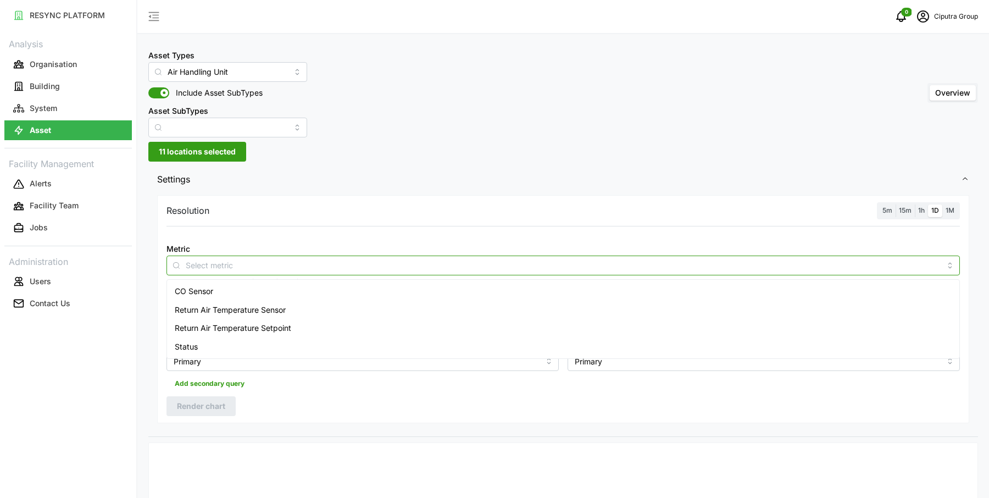
click at [477, 308] on div "Return Air Temperature Sensor" at bounding box center [563, 309] width 788 height 19
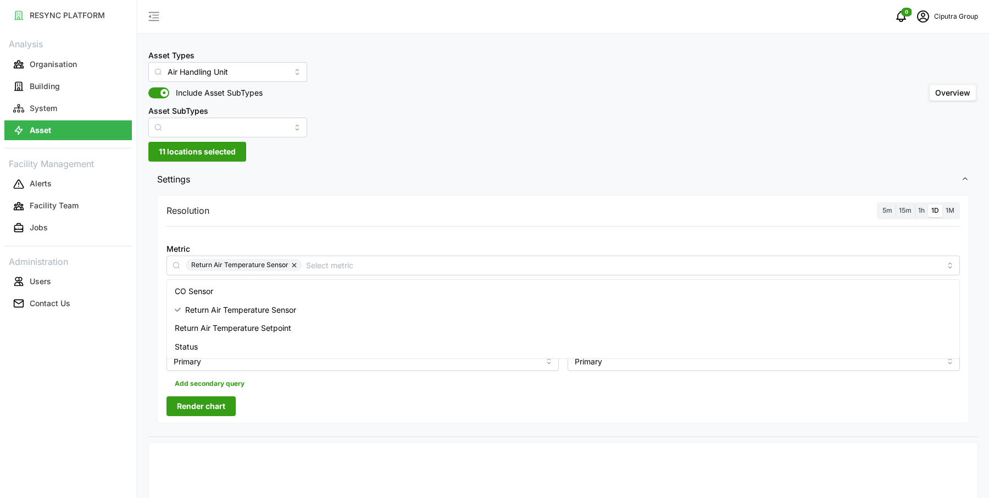
click at [925, 205] on label "1h" at bounding box center [921, 210] width 13 height 13
click at [915, 204] on input "1h" at bounding box center [915, 204] width 0 height 0
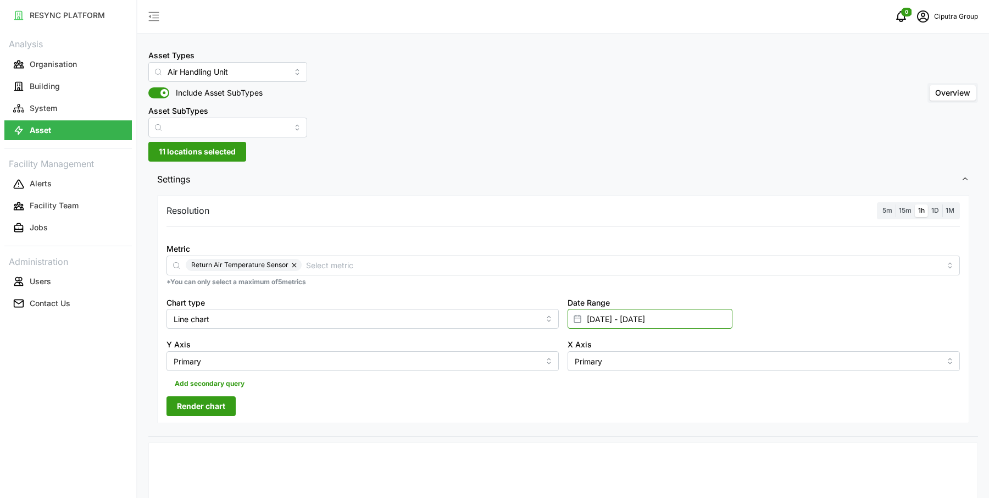
click at [615, 321] on input "[DATE] - [DATE]" at bounding box center [649, 319] width 165 height 20
click at [695, 198] on button "6" at bounding box center [693, 200] width 20 height 20
type input "[DATE] - [DATE]"
type input "[DATE]"
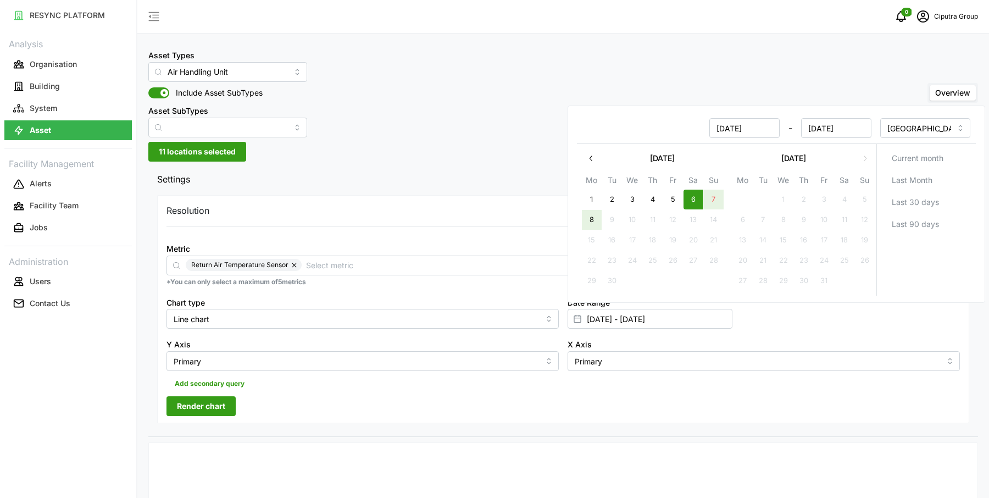
click at [594, 216] on button "8" at bounding box center [592, 220] width 20 height 20
type input "[DATE] - [DATE]"
type input "[DATE]"
click at [211, 414] on span "Render chart" at bounding box center [201, 406] width 48 height 19
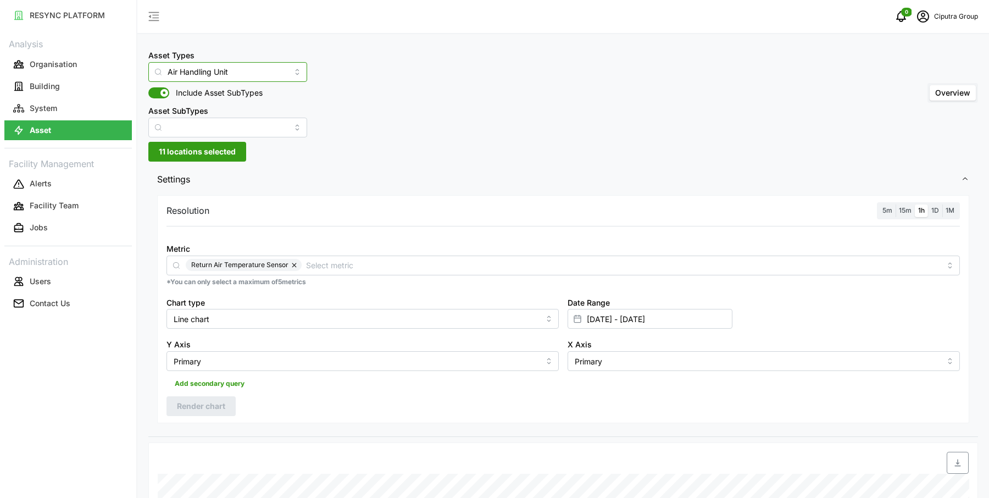
click at [239, 80] on input "Air Handling Unit" at bounding box center [227, 72] width 159 height 20
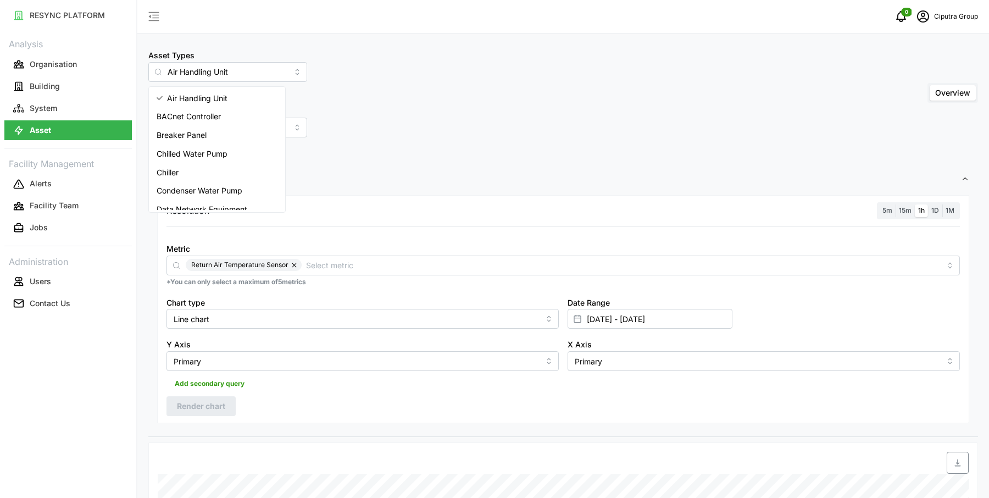
click at [414, 81] on div "Asset Types Air Handling Unit Include Asset SubTypes Asset SubTypes Overview" at bounding box center [562, 92] width 829 height 89
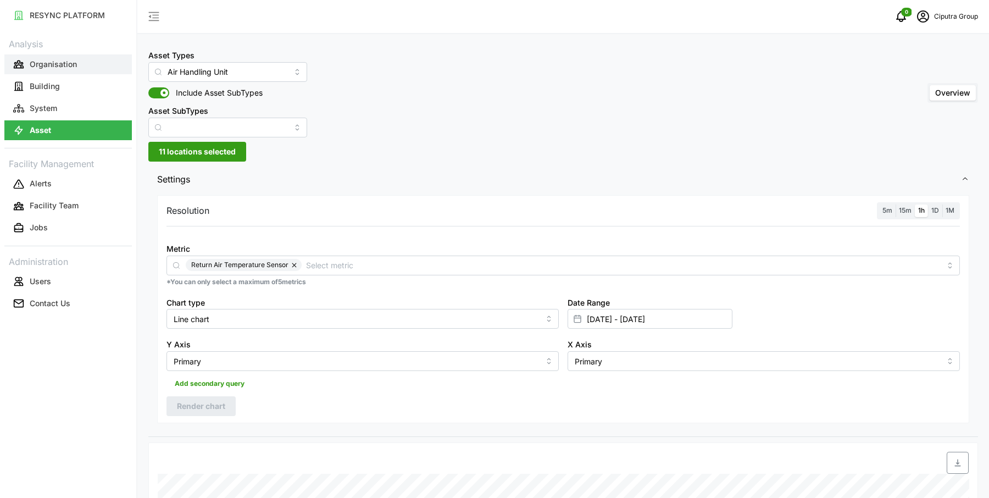
click at [27, 60] on button "Organisation" at bounding box center [67, 64] width 127 height 20
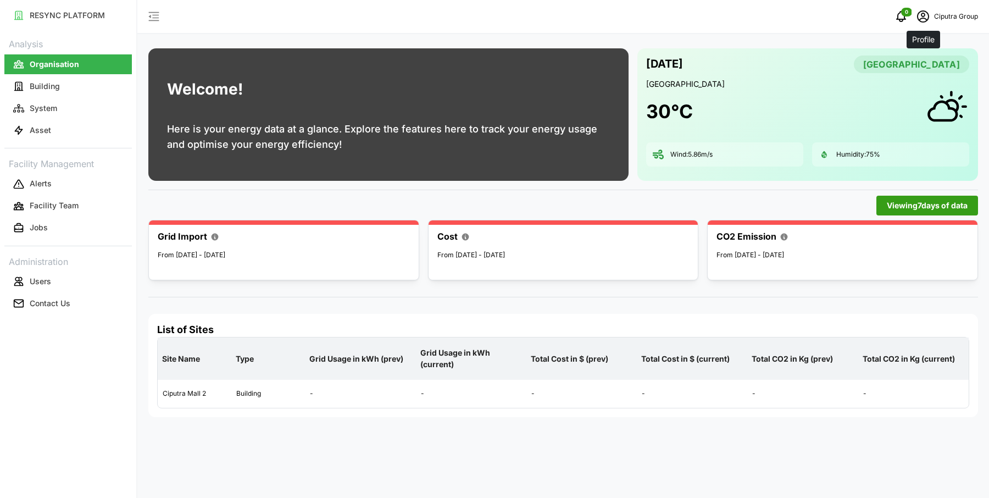
click at [928, 20] on icon "schedule" at bounding box center [922, 16] width 13 height 13
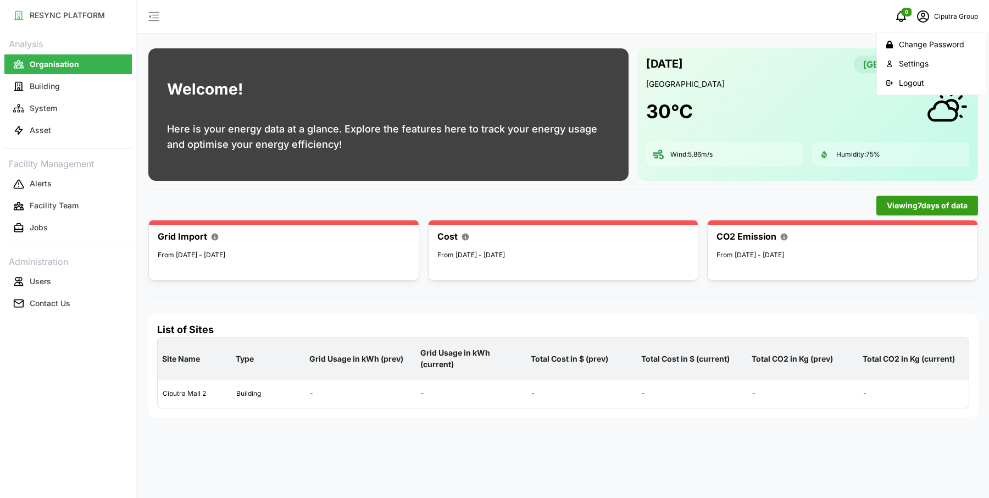
click at [923, 80] on div "Logout" at bounding box center [938, 83] width 78 height 12
